Goal: Task Accomplishment & Management: Complete application form

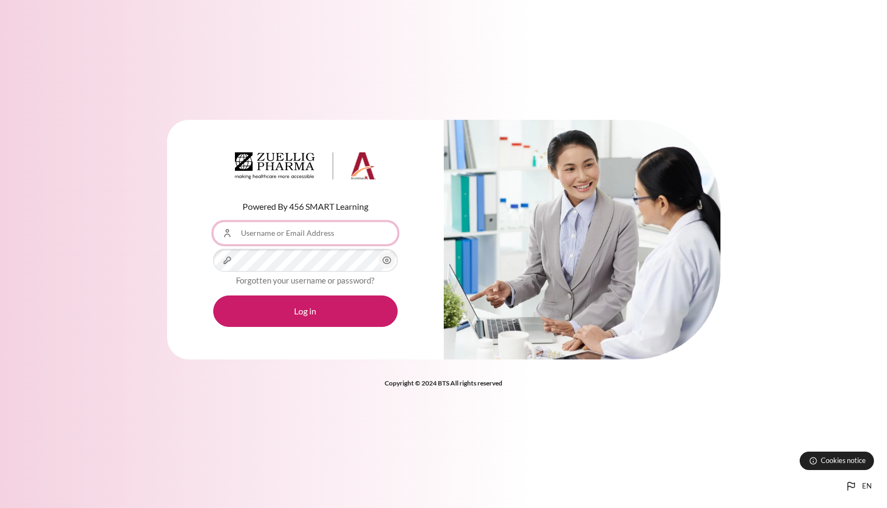
click at [362, 234] on input "Username or Email Address" at bounding box center [305, 233] width 184 height 23
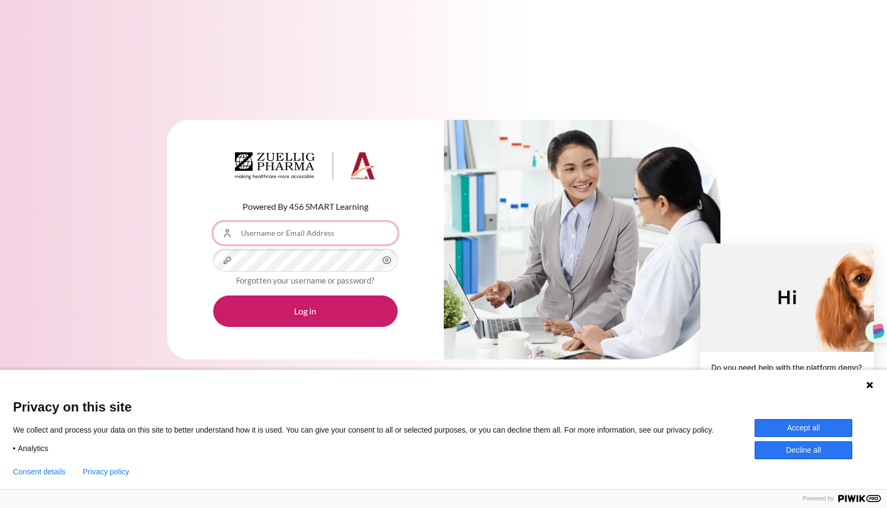
type input "[EMAIL_ADDRESS][DOMAIN_NAME]"
click at [795, 426] on button "Accept all" at bounding box center [804, 428] width 98 height 18
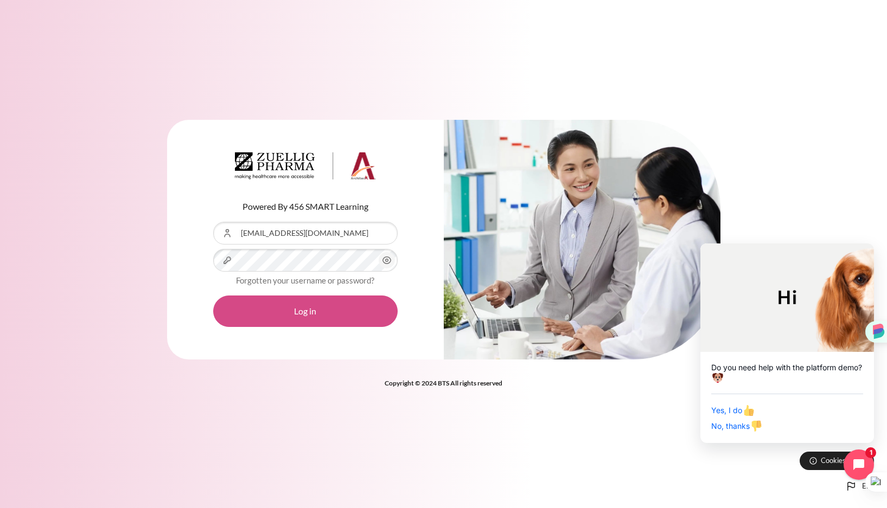
click at [327, 316] on button "Log in" at bounding box center [305, 311] width 184 height 31
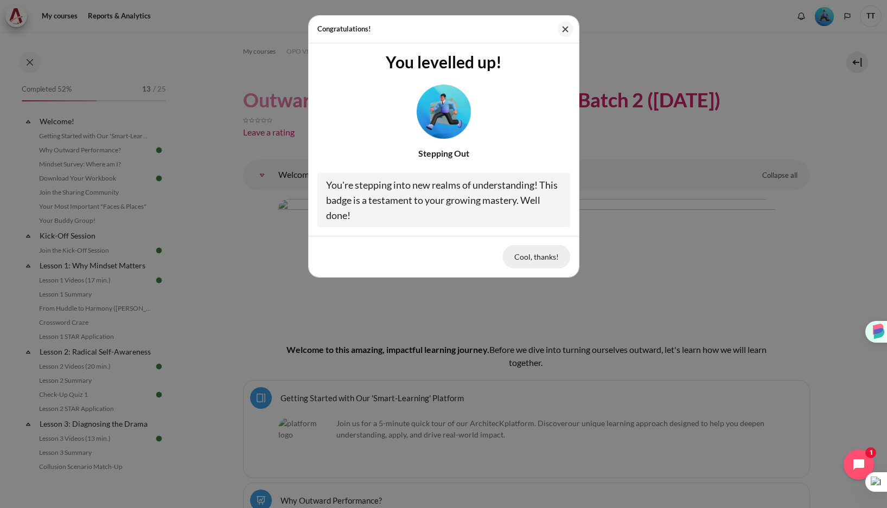
click at [530, 255] on button "Cool, thanks!" at bounding box center [536, 256] width 67 height 23
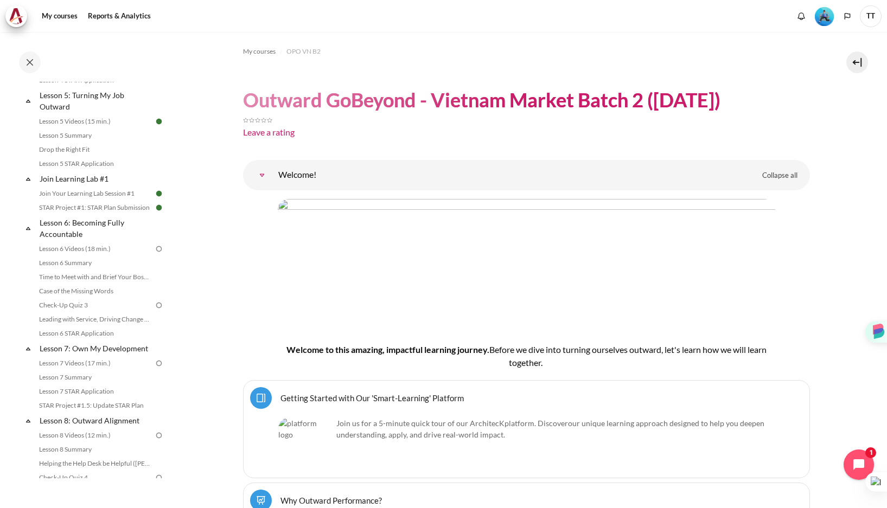
scroll to position [519, 0]
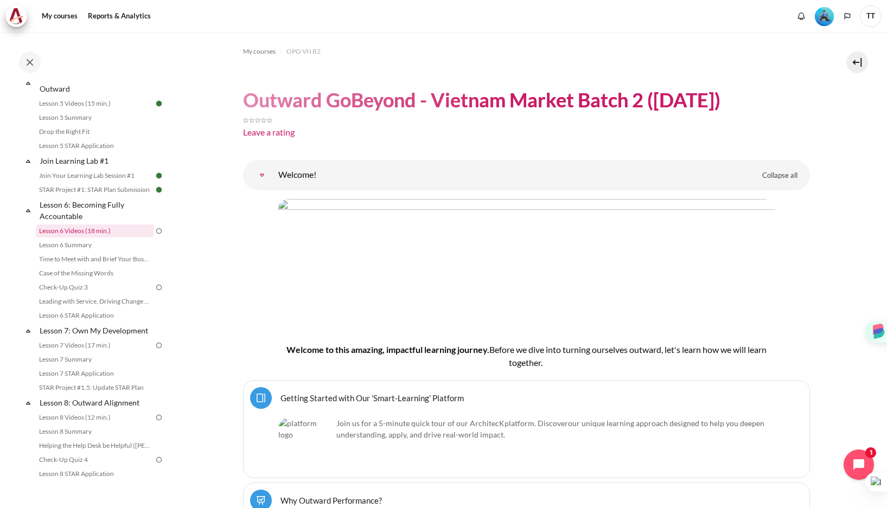
click at [104, 228] on link "Lesson 6 Videos (18 min.)" at bounding box center [95, 231] width 118 height 13
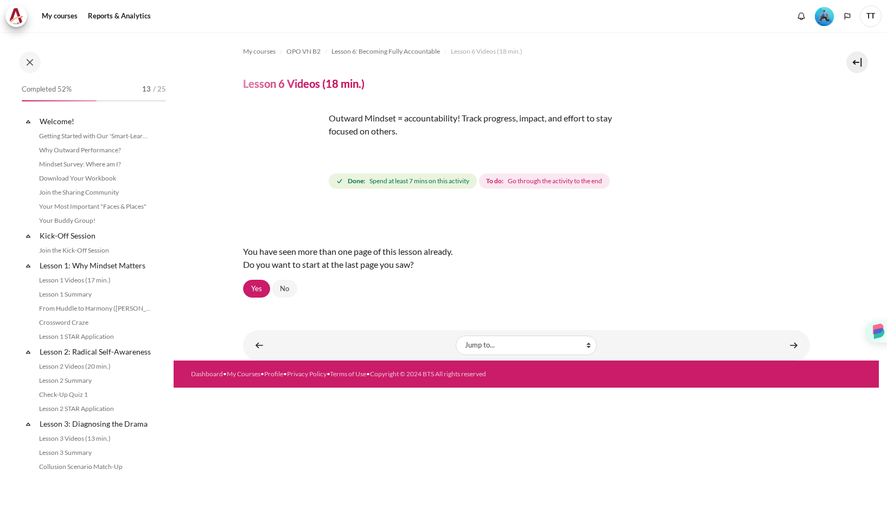
scroll to position [470, 0]
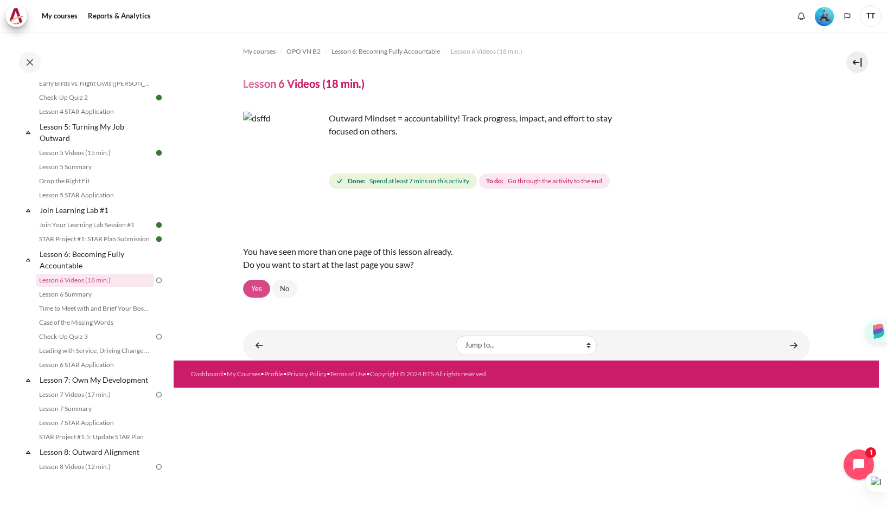
click at [255, 290] on link "Yes" at bounding box center [256, 289] width 27 height 18
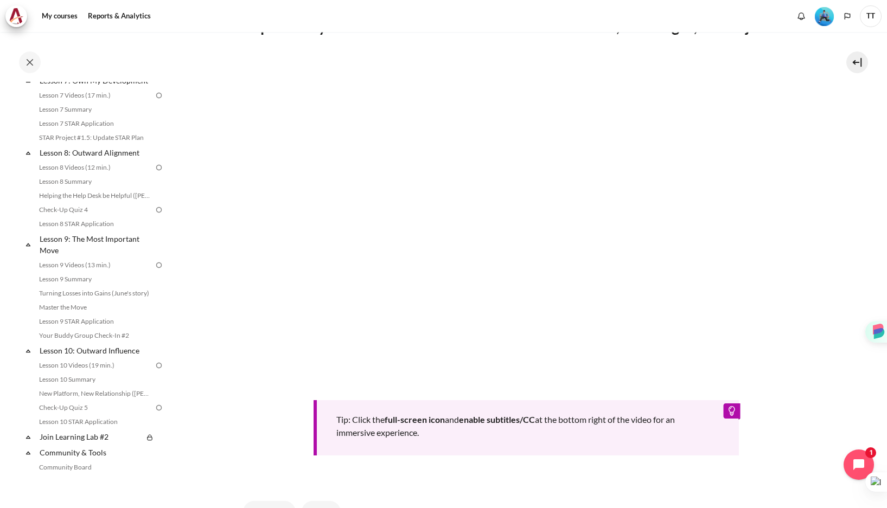
scroll to position [222, 0]
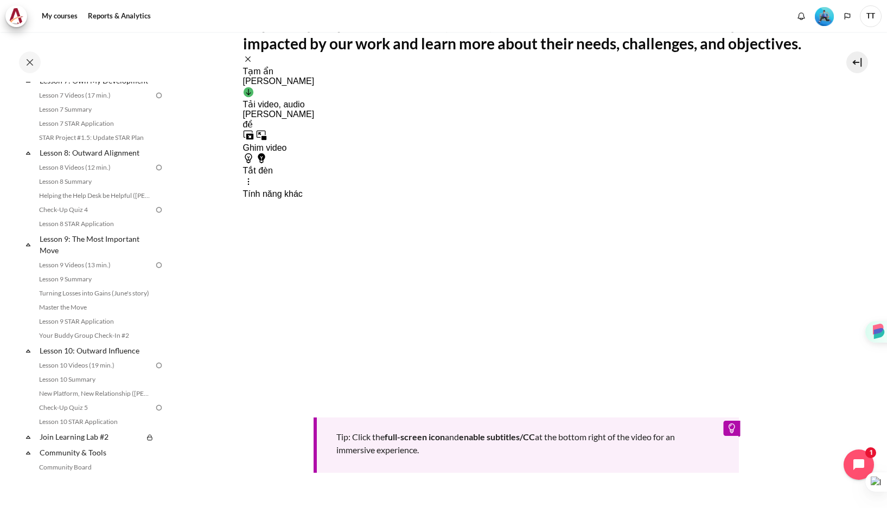
click at [265, 87] on div "Tải video, audio hoặc phụ đề Chọn tệp để tải Đang tải dữ liệu Không tìm thấy tệ…" at bounding box center [279, 108] width 72 height 43
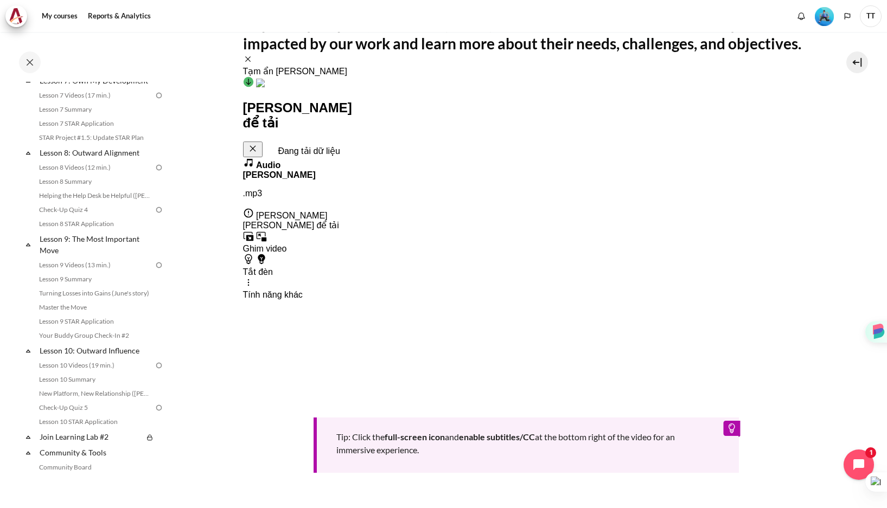
click at [310, 170] on div "Tiêu chuẩn .mp3" at bounding box center [297, 184] width 109 height 29
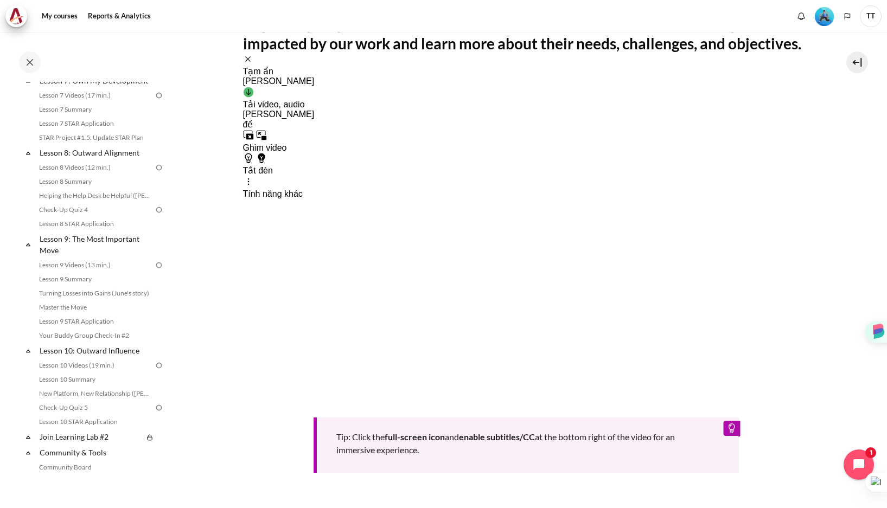
click at [540, 396] on div "Tip: Click the full-screen icon and enable subtitles/CC at the bottom right of …" at bounding box center [526, 273] width 567 height 400
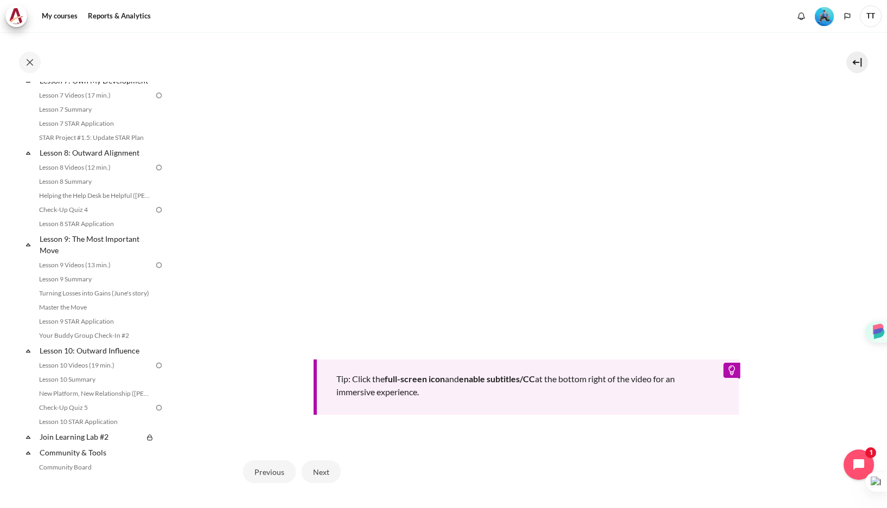
scroll to position [305, 0]
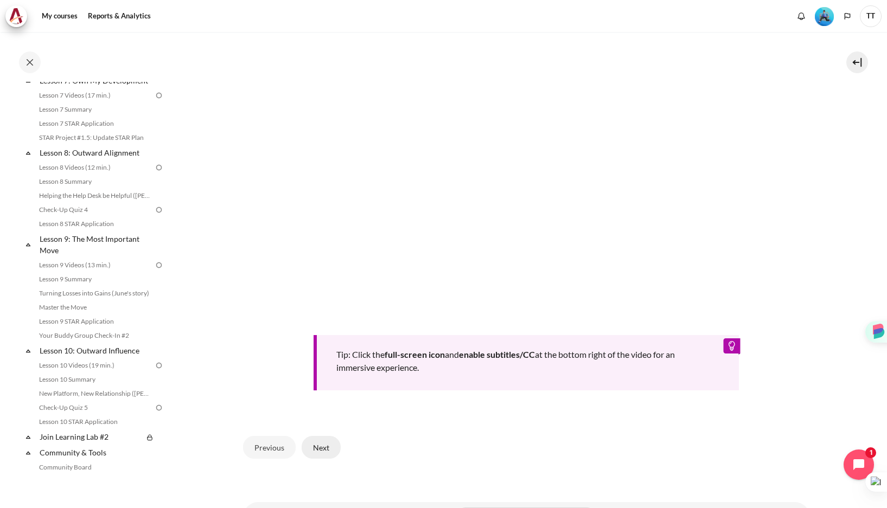
click at [319, 451] on button "Next" at bounding box center [321, 447] width 39 height 23
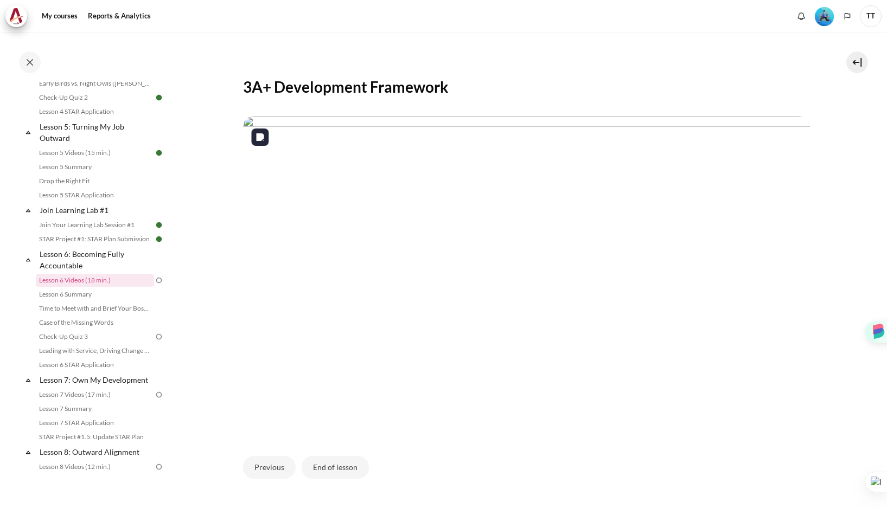
scroll to position [162, 0]
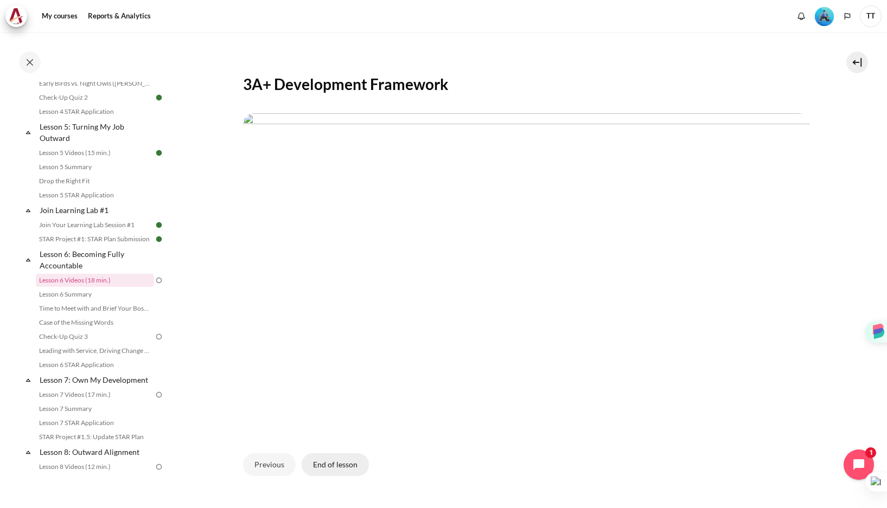
click at [348, 464] on button "End of lesson" at bounding box center [335, 465] width 67 height 23
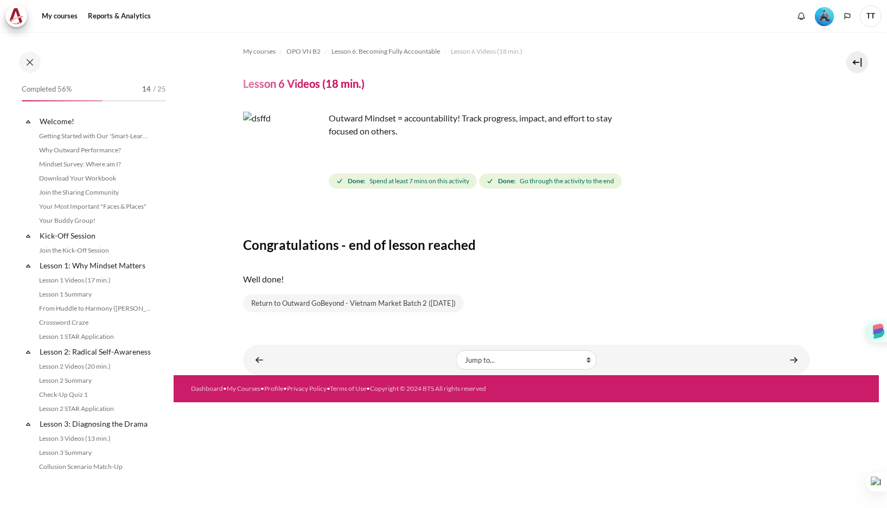
scroll to position [470, 0]
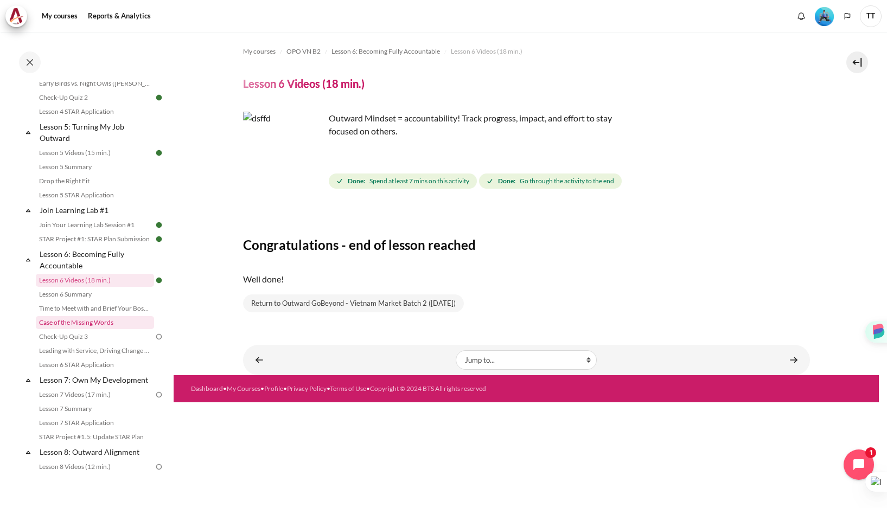
click at [96, 328] on link "Case of the Missing Words" at bounding box center [95, 322] width 118 height 13
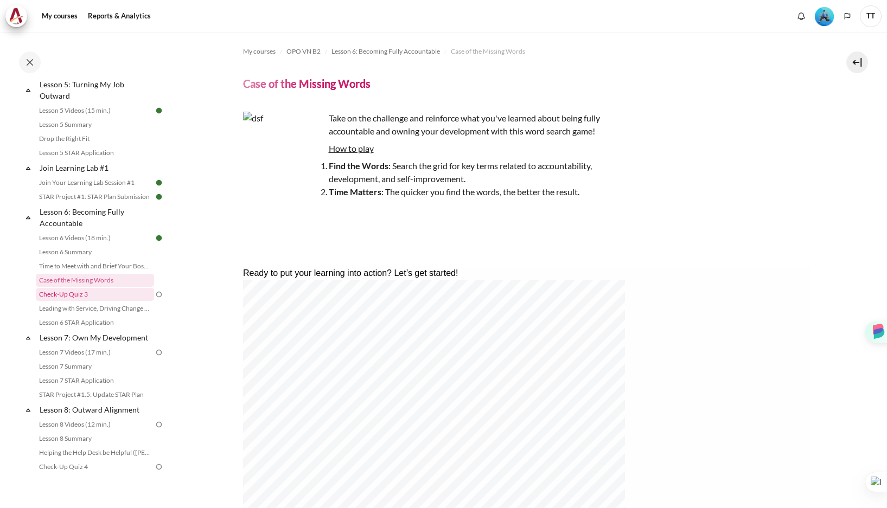
click at [81, 294] on link "Check-Up Quiz 3" at bounding box center [95, 294] width 118 height 13
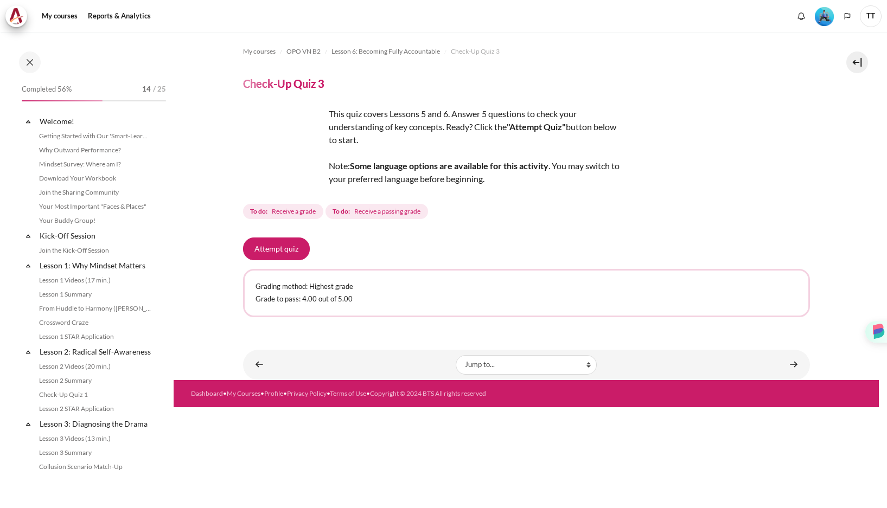
scroll to position [526, 0]
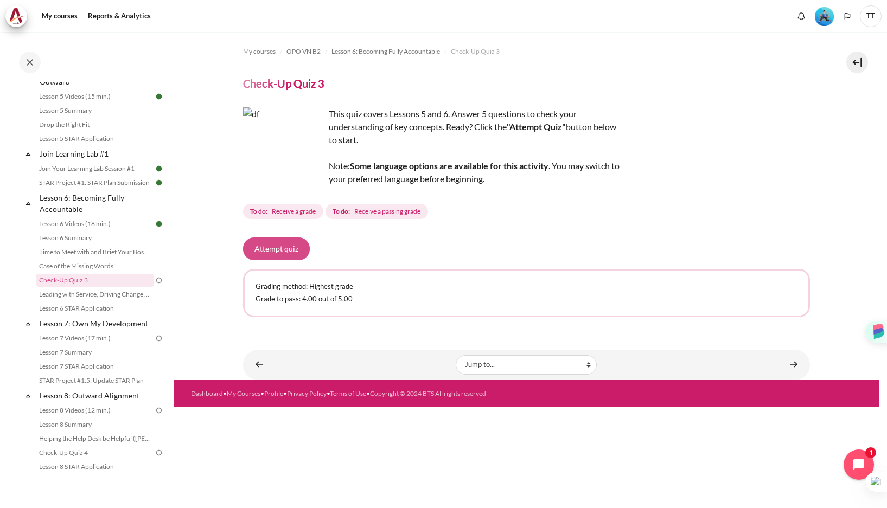
click at [282, 249] on button "Attempt quiz" at bounding box center [276, 249] width 67 height 23
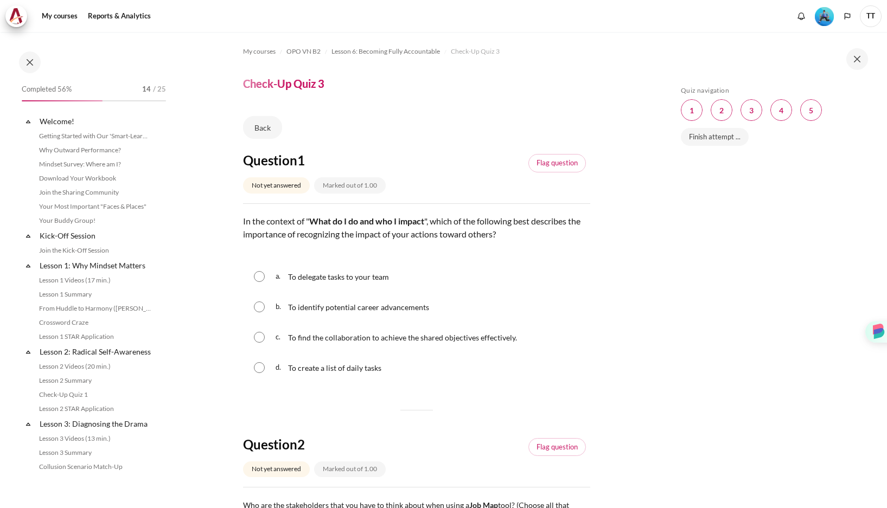
scroll to position [526, 0]
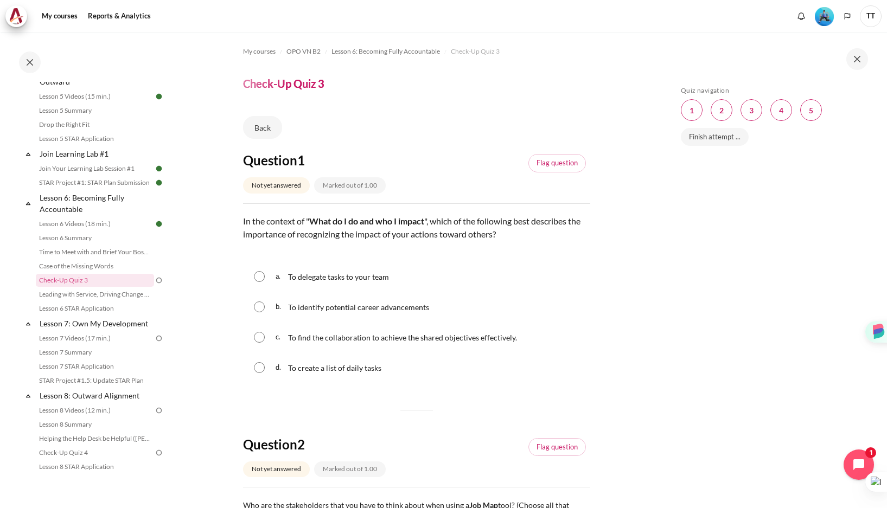
click at [259, 340] on input "Content" at bounding box center [259, 337] width 11 height 11
radio input "true"
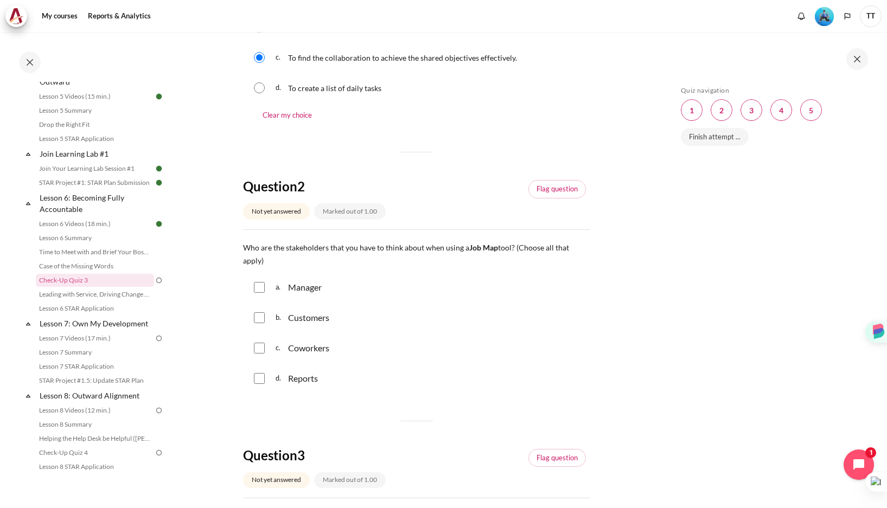
scroll to position [282, 0]
click at [258, 284] on input "Content" at bounding box center [259, 286] width 11 height 11
checkbox input "true"
click at [257, 319] on input "Content" at bounding box center [259, 316] width 11 height 11
checkbox input "true"
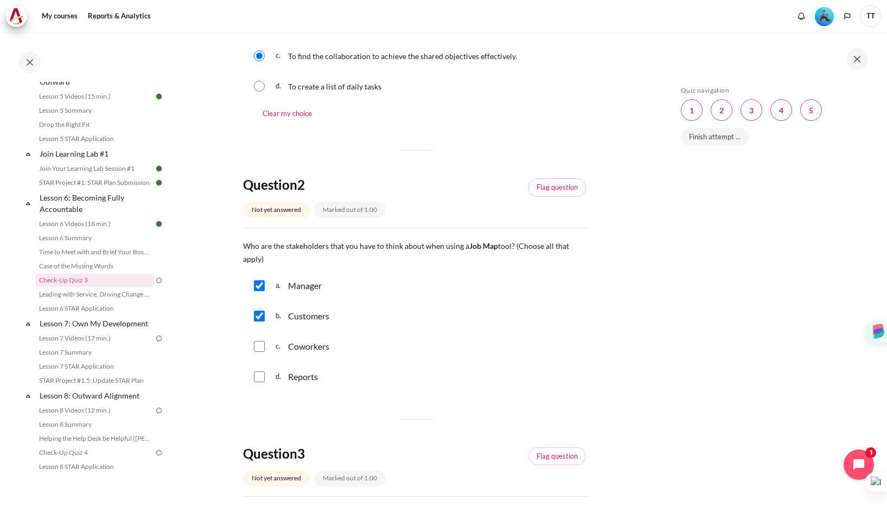
click at [259, 345] on input "Content" at bounding box center [259, 346] width 11 height 11
checkbox input "true"
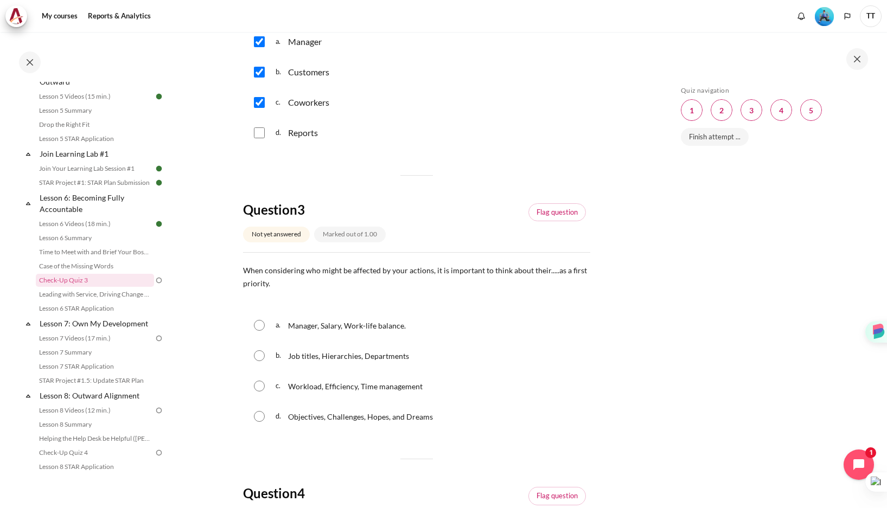
scroll to position [534, 0]
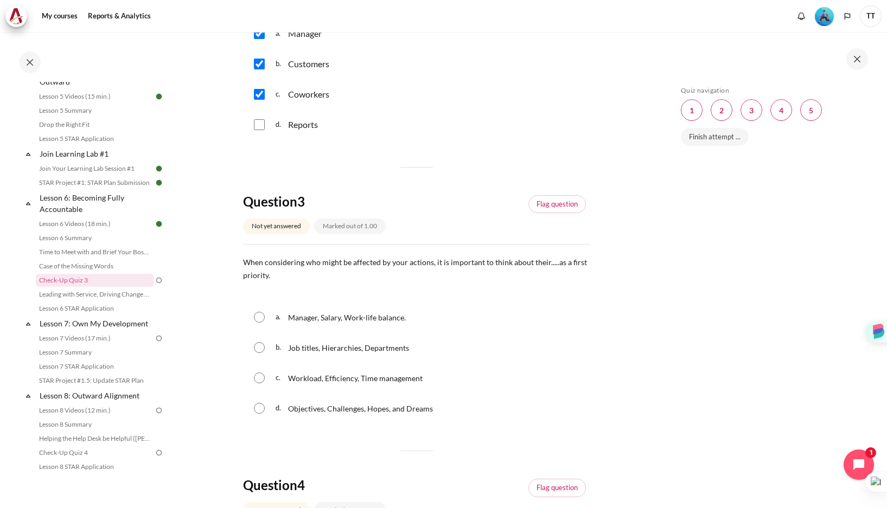
click at [256, 377] on input "Content" at bounding box center [259, 378] width 11 height 11
radio input "true"
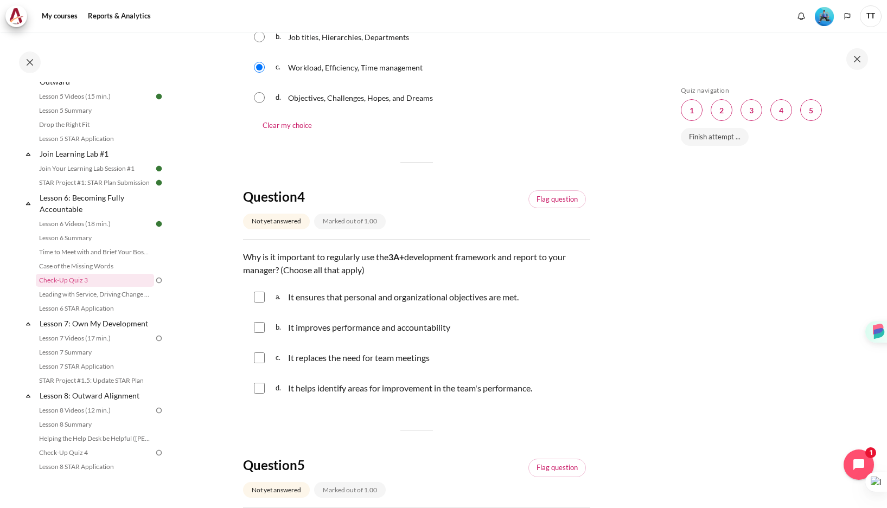
scroll to position [869, 0]
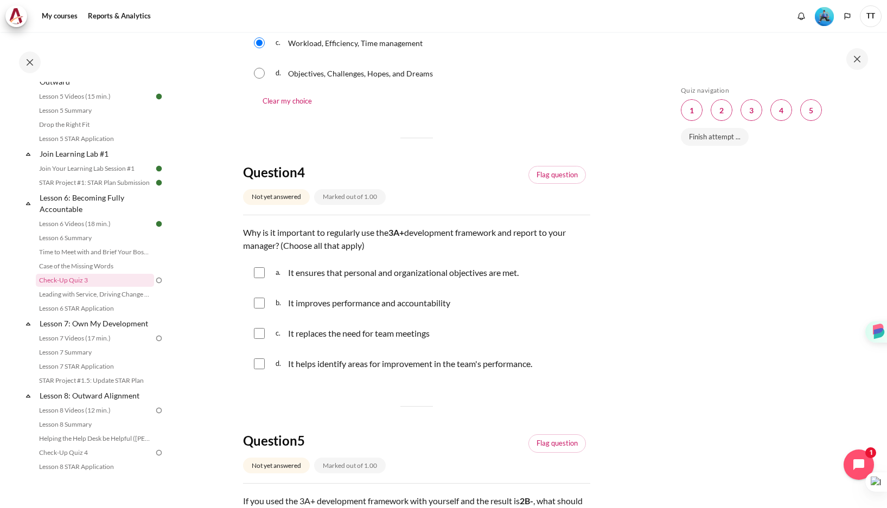
click at [258, 271] on input "Content" at bounding box center [259, 273] width 11 height 11
checkbox input "true"
click at [256, 304] on input "Content" at bounding box center [259, 303] width 11 height 11
checkbox input "true"
click at [260, 369] on input "Content" at bounding box center [259, 364] width 11 height 11
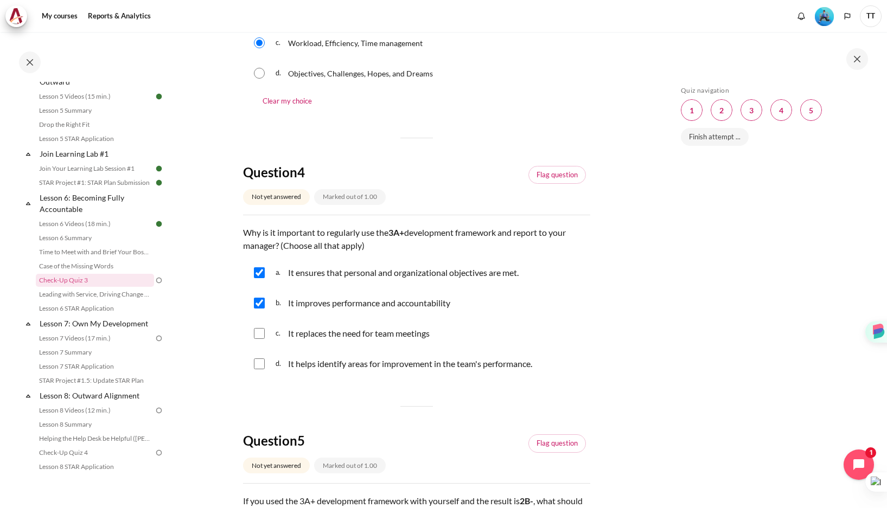
checkbox input "true"
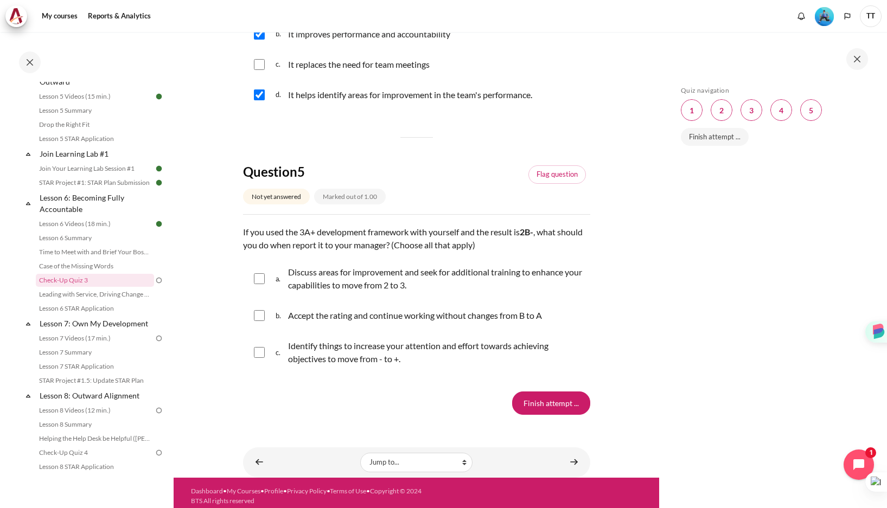
scroll to position [1144, 0]
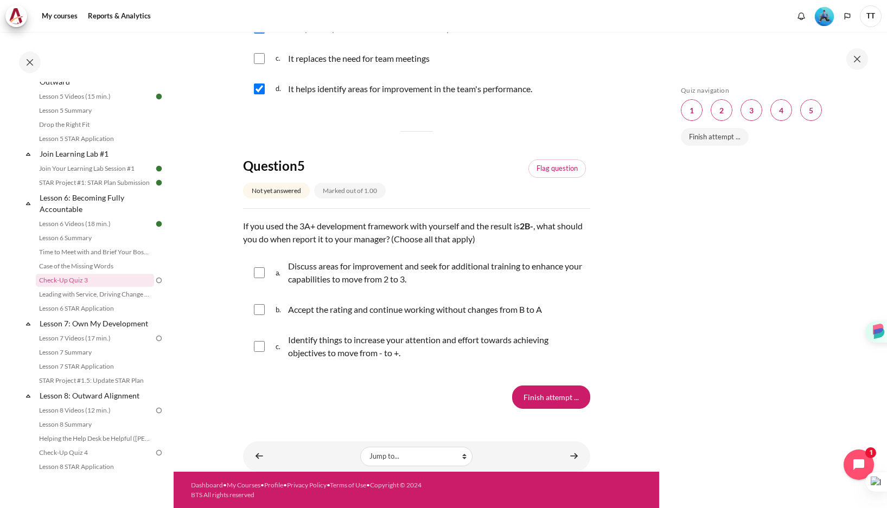
click at [257, 275] on input "Content" at bounding box center [259, 273] width 11 height 11
checkbox input "true"
click at [256, 348] on input "Content" at bounding box center [259, 346] width 11 height 11
checkbox input "true"
click at [535, 404] on input "Finish attempt ..." at bounding box center [551, 397] width 78 height 23
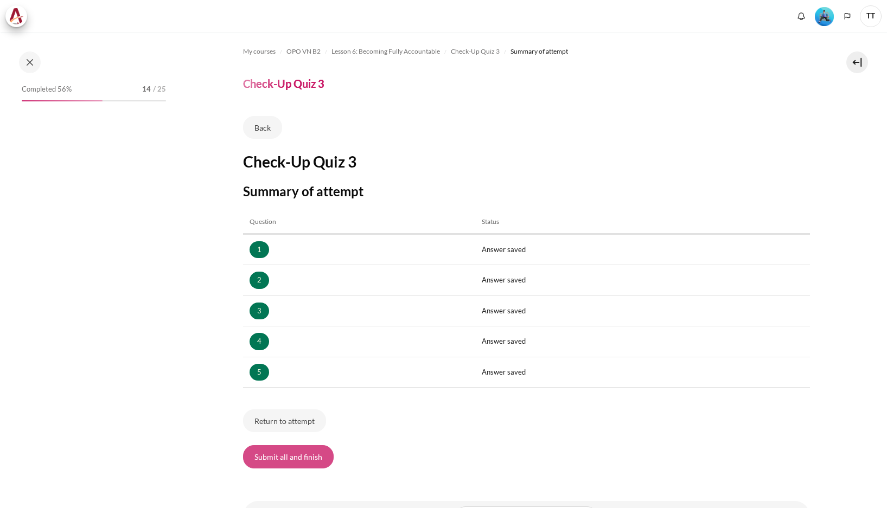
click at [304, 461] on button "Submit all and finish" at bounding box center [288, 457] width 91 height 23
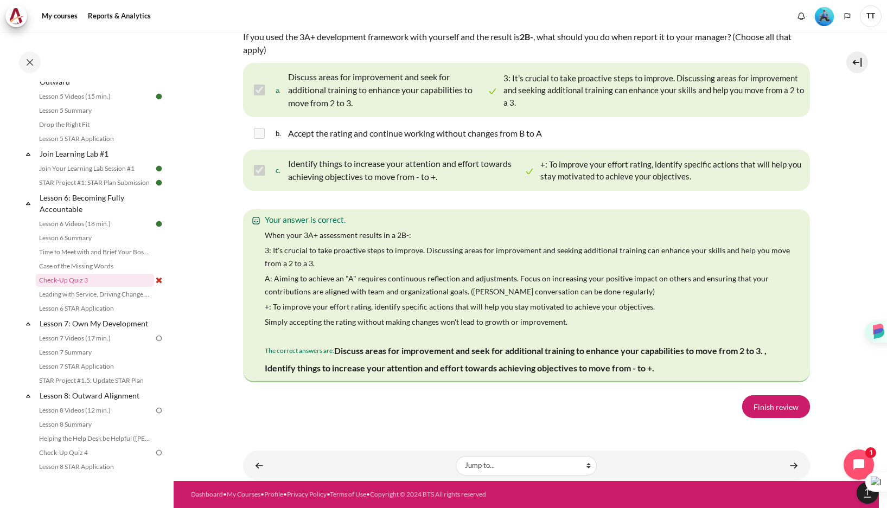
scroll to position [1950, 0]
click at [775, 409] on link "Finish review" at bounding box center [776, 407] width 68 height 23
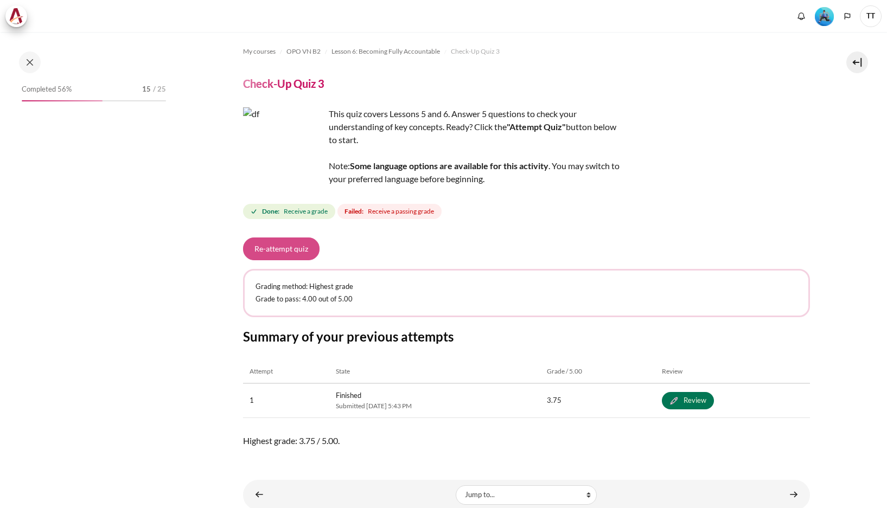
click at [302, 258] on button "Re-attempt quiz" at bounding box center [281, 249] width 77 height 23
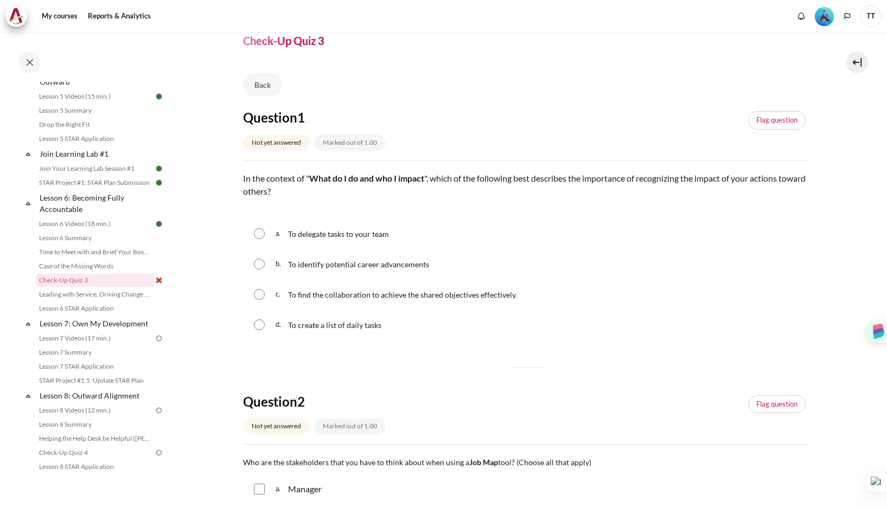
scroll to position [50, 0]
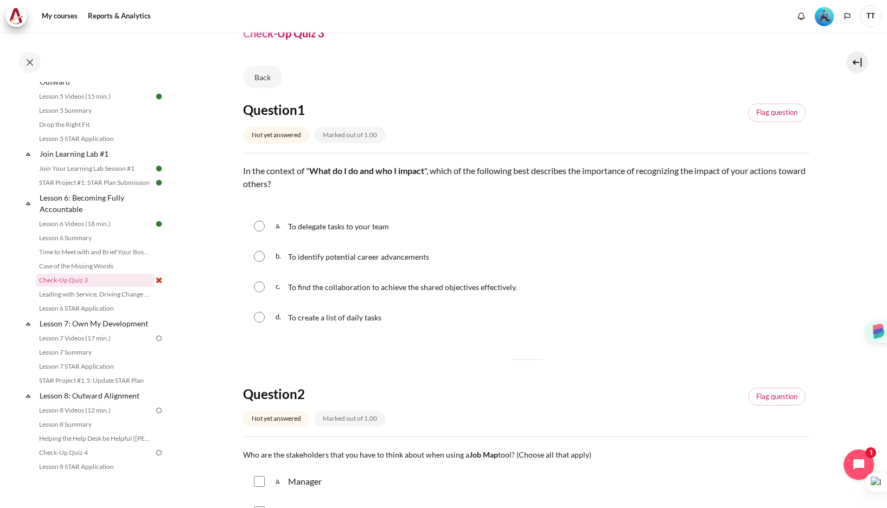
click at [266, 288] on div "c. To find the collaboration to achieve the shared objectives effectively." at bounding box center [526, 287] width 567 height 28
click at [259, 289] on input "Content" at bounding box center [259, 287] width 11 height 11
radio input "true"
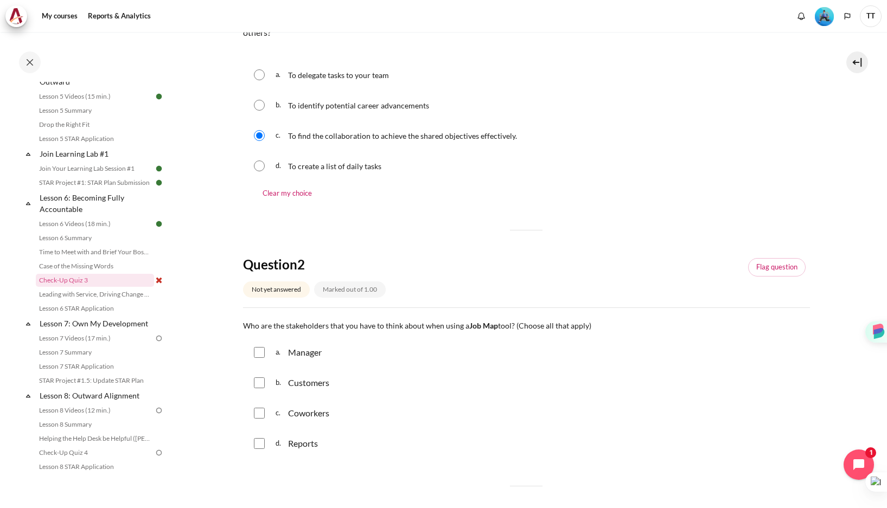
scroll to position [228, 0]
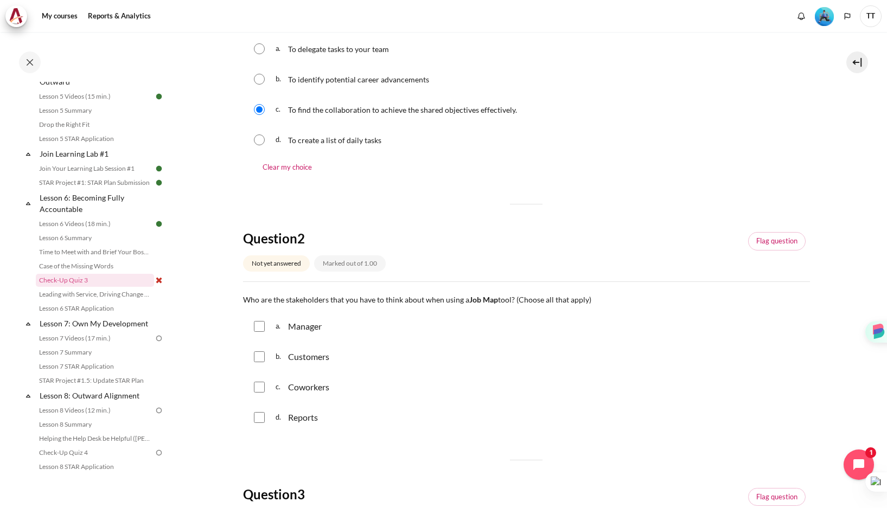
click at [265, 327] on div "a. Manager" at bounding box center [526, 327] width 567 height 28
click at [258, 330] on input "Content" at bounding box center [259, 326] width 11 height 11
checkbox input "true"
click at [258, 357] on input "Content" at bounding box center [259, 357] width 11 height 11
checkbox input "true"
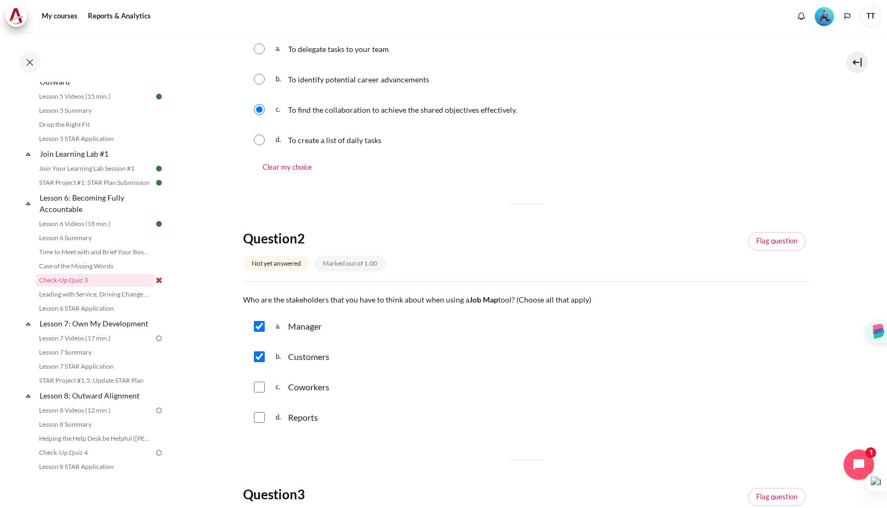
click at [259, 386] on input "Content" at bounding box center [259, 387] width 11 height 11
checkbox input "true"
click at [258, 416] on input "Content" at bounding box center [259, 417] width 11 height 11
checkbox input "true"
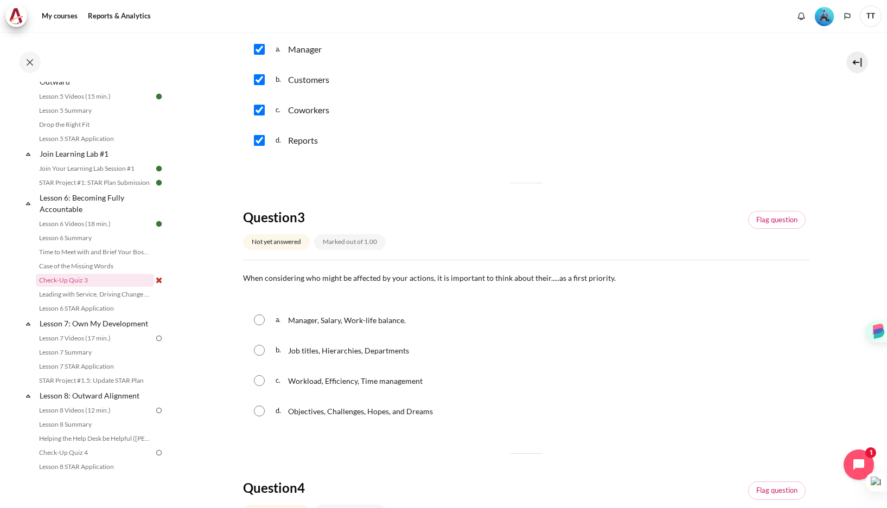
scroll to position [553, 0]
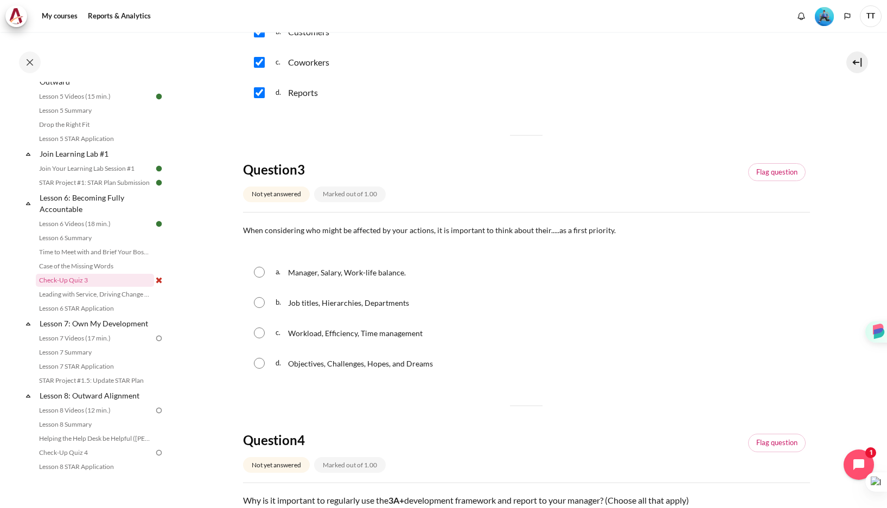
click at [263, 372] on div "d. Objectives, Challenges, Hopes, and Dreams" at bounding box center [526, 363] width 567 height 28
click at [263, 360] on input "Content" at bounding box center [259, 363] width 11 height 11
radio input "true"
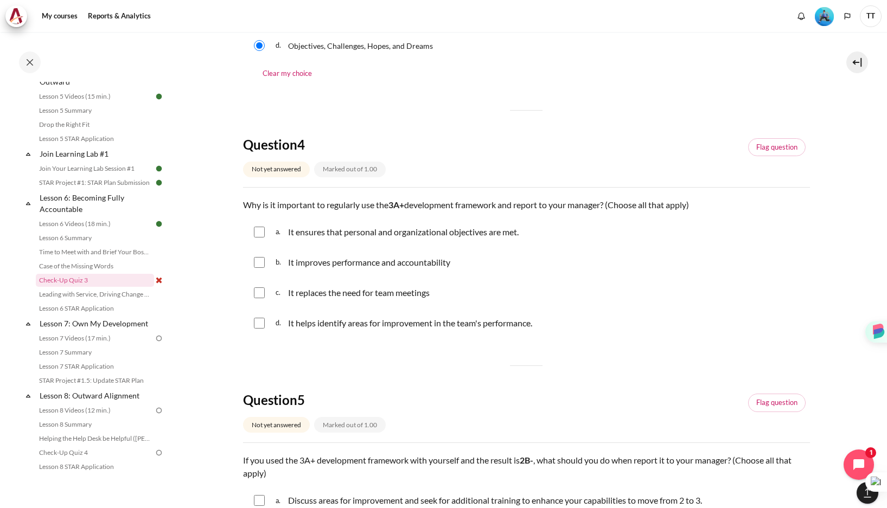
scroll to position [872, 0]
click at [263, 236] on input "Content" at bounding box center [259, 231] width 11 height 11
checkbox input "true"
click at [261, 264] on input "Content" at bounding box center [259, 261] width 11 height 11
checkbox input "true"
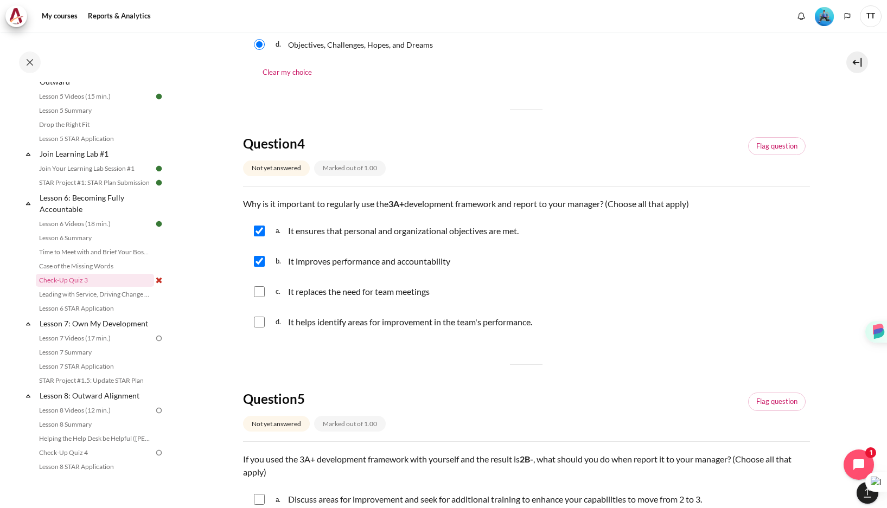
click at [260, 321] on input "Content" at bounding box center [259, 322] width 11 height 11
checkbox input "true"
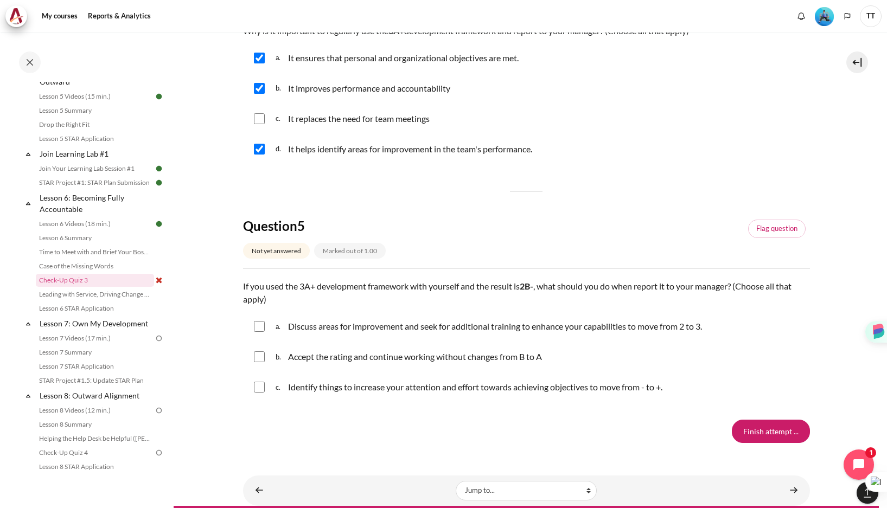
scroll to position [1070, 0]
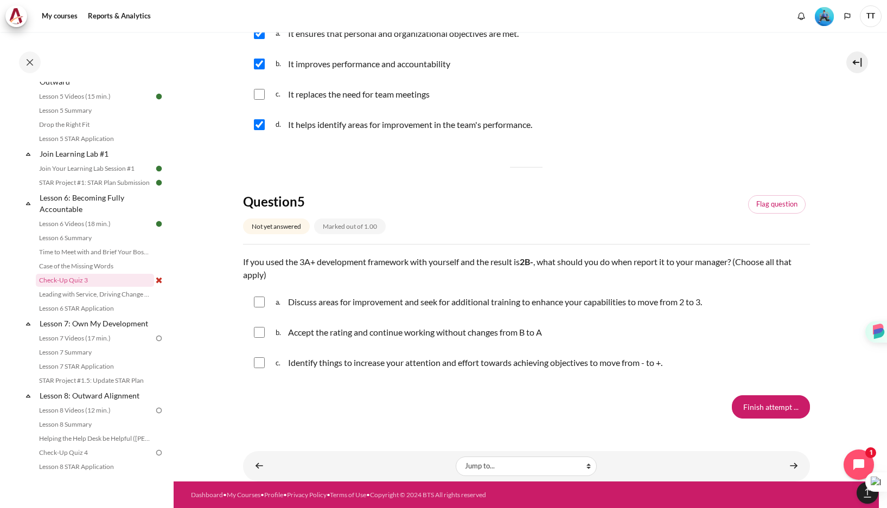
click at [262, 300] on input "Content" at bounding box center [259, 302] width 11 height 11
checkbox input "true"
click at [257, 361] on input "Content" at bounding box center [259, 363] width 11 height 11
checkbox input "true"
click at [747, 409] on input "Finish attempt ..." at bounding box center [771, 407] width 78 height 23
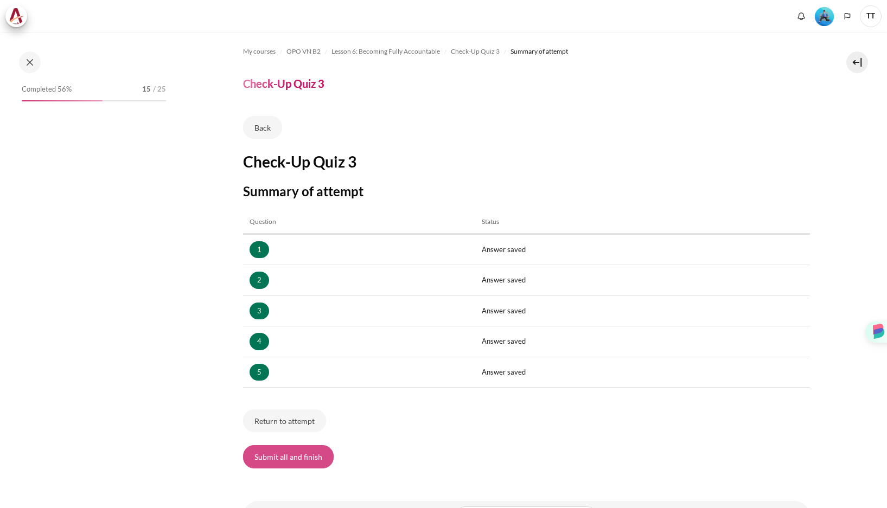
click at [293, 457] on button "Submit all and finish" at bounding box center [288, 457] width 91 height 23
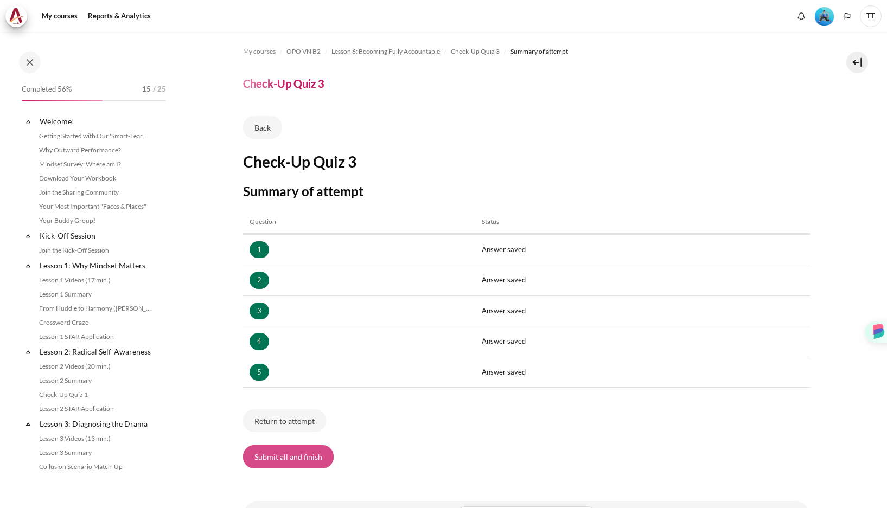
scroll to position [526, 0]
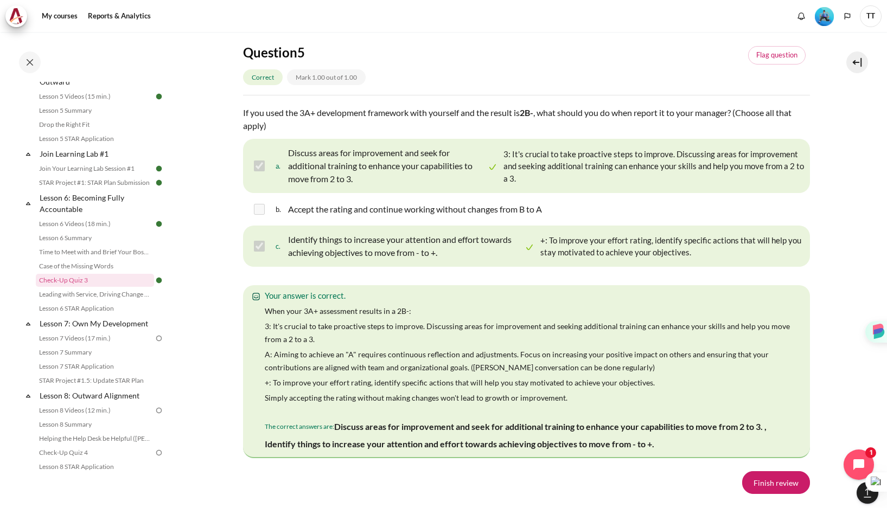
scroll to position [1903, 0]
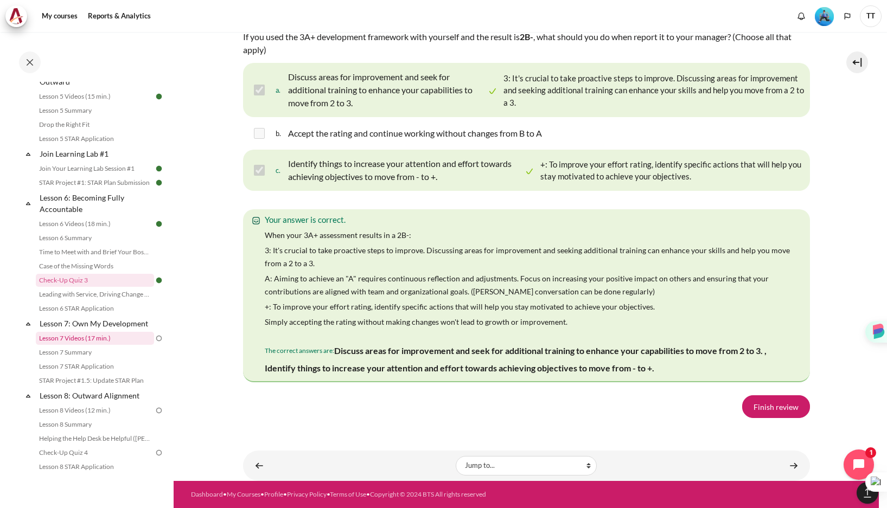
click at [80, 342] on link "Lesson 7 Videos (17 min.)" at bounding box center [95, 338] width 118 height 13
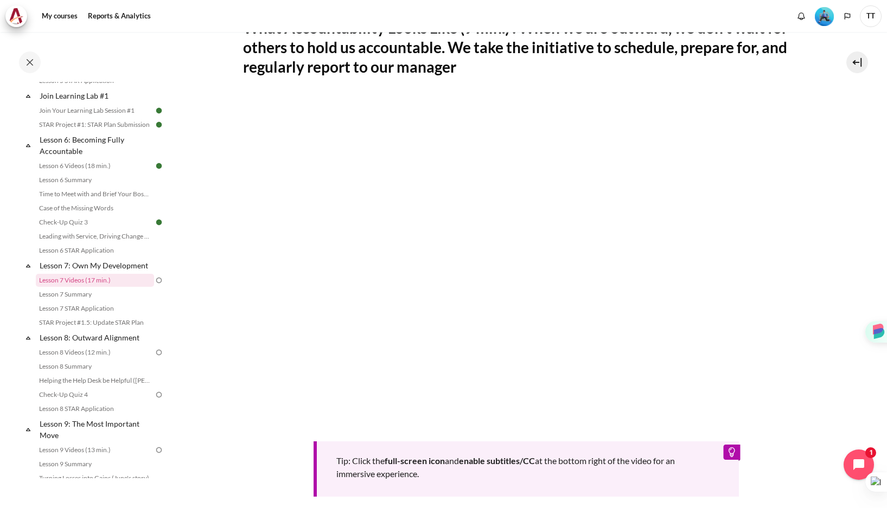
scroll to position [244, 0]
